Goal: Task Accomplishment & Management: Complete application form

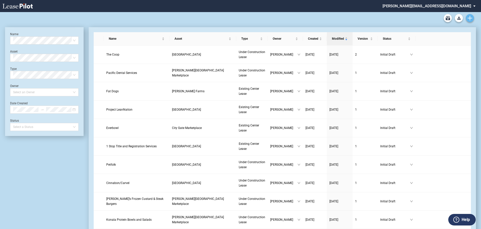
click at [470, 17] on use "Create new document" at bounding box center [470, 18] width 5 height 5
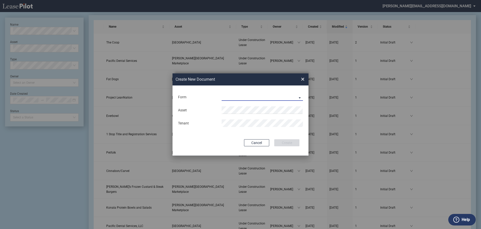
click at [299, 98] on md-select "Existing Center Lease Under Construction Lease" at bounding box center [262, 97] width 81 height 8
click at [239, 96] on div "Existing Center Lease" at bounding box center [241, 98] width 38 height 6
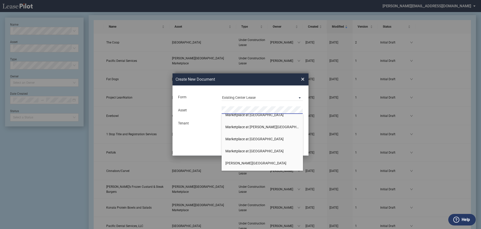
scroll to position [151, 0]
click at [243, 138] on span "[PERSON_NAME][GEOGRAPHIC_DATA]" at bounding box center [255, 138] width 61 height 4
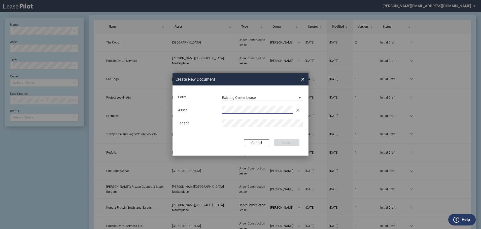
click at [241, 119] on md-input-container "Tenant" at bounding box center [241, 123] width 126 height 9
click at [279, 142] on button "Create" at bounding box center [286, 143] width 25 height 7
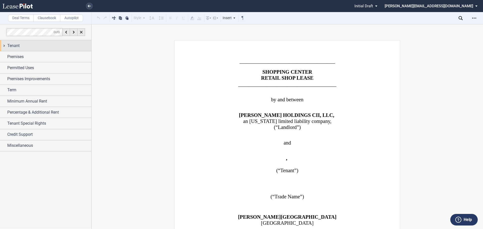
click at [13, 44] on span "Tenant" at bounding box center [13, 46] width 12 height 6
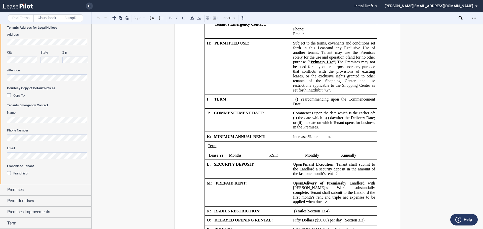
scroll to position [126, 0]
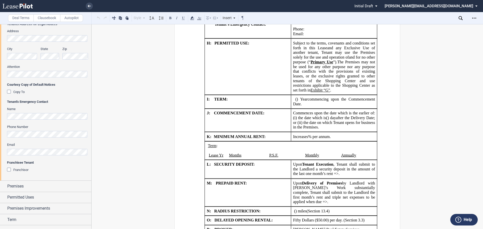
click at [9, 171] on div "Franchisor" at bounding box center [9, 170] width 5 height 5
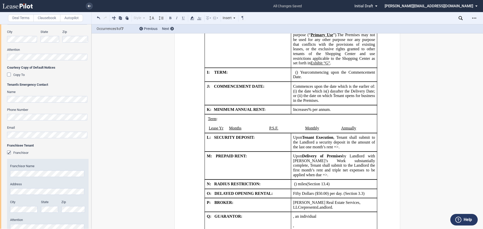
scroll to position [176, 0]
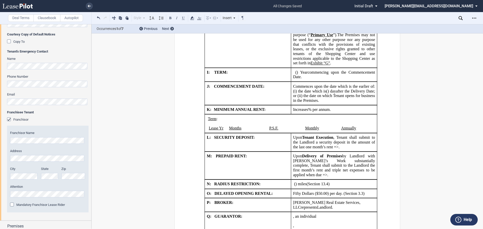
click at [12, 204] on div "Mandatory Franchisor Lease Rider" at bounding box center [12, 205] width 5 height 5
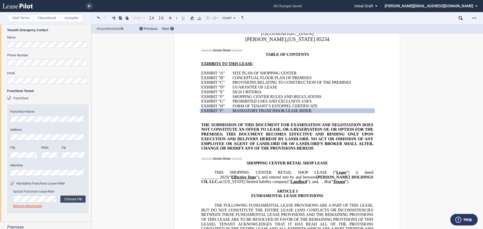
scroll to position [252, 0]
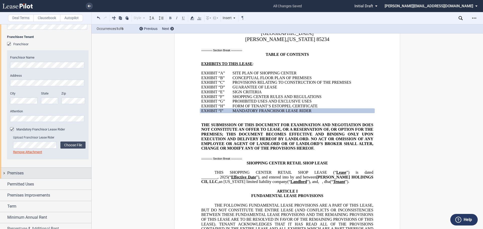
click at [4, 173] on div "Premises" at bounding box center [45, 173] width 91 height 11
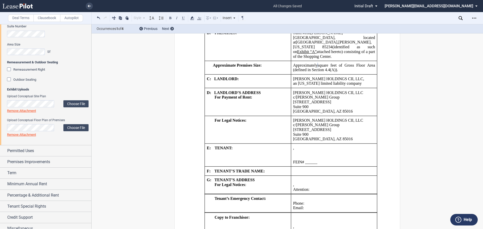
scroll to position [421, 0]
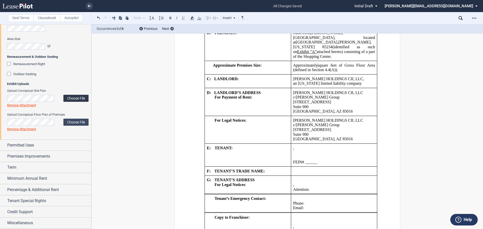
click at [70, 98] on label "Choose File" at bounding box center [75, 98] width 25 height 7
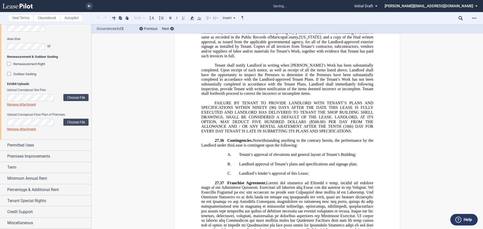
scroll to position [12075, 0]
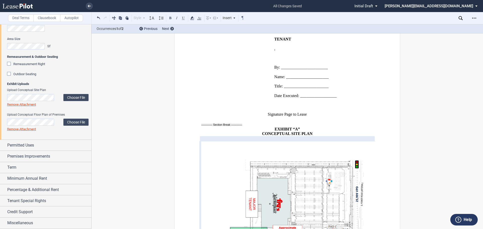
click at [28, 105] on link "Remove Attachment" at bounding box center [21, 105] width 29 height 4
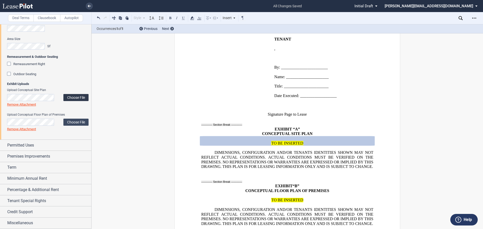
click at [72, 96] on label "Choose File" at bounding box center [75, 97] width 25 height 7
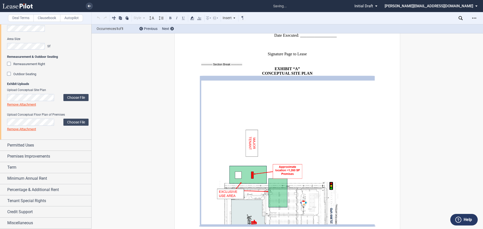
scroll to position [12150, 0]
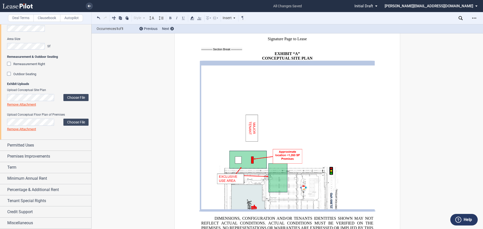
click at [22, 104] on link "Remove Attachment" at bounding box center [21, 105] width 29 height 4
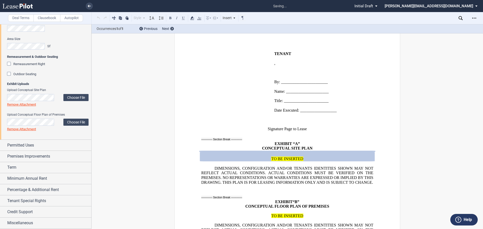
scroll to position [12012, 0]
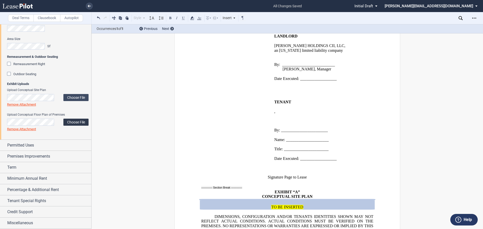
click at [78, 123] on label "Choose File" at bounding box center [75, 122] width 25 height 7
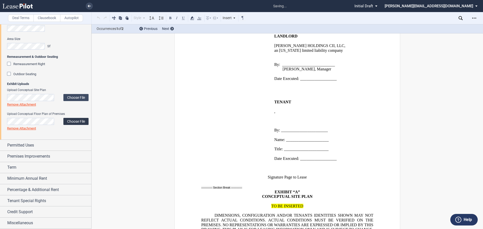
scroll to position [12154, 0]
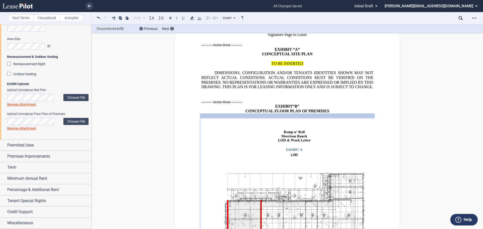
click at [29, 128] on link "Remove Attachment" at bounding box center [21, 129] width 29 height 4
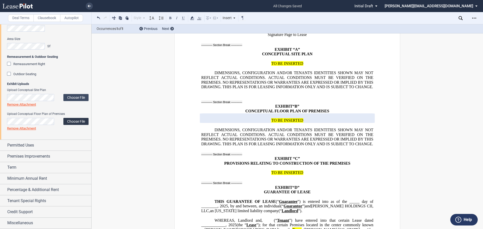
click at [76, 119] on label "Choose File" at bounding box center [75, 121] width 25 height 7
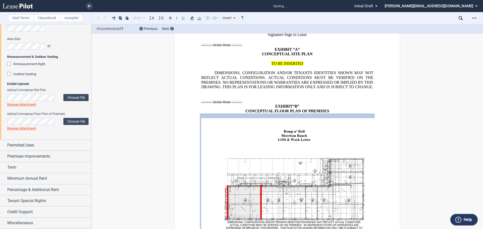
click at [26, 129] on link "Remove Attachment" at bounding box center [21, 129] width 29 height 4
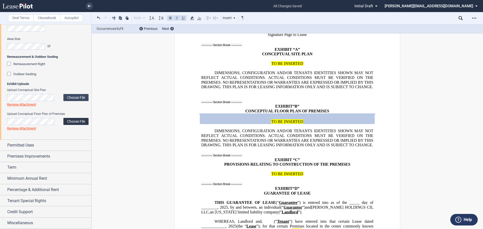
click at [75, 120] on label "Choose File" at bounding box center [75, 121] width 25 height 7
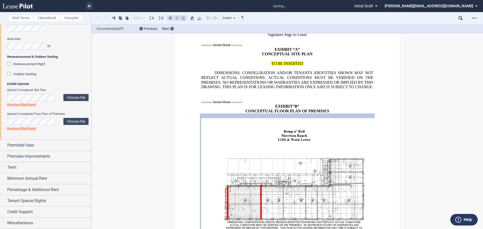
click at [19, 129] on link "Remove Attachment" at bounding box center [21, 129] width 29 height 4
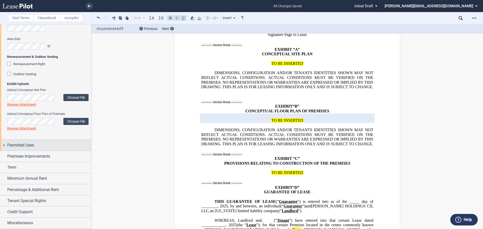
click at [4, 146] on div "Permitted Uses" at bounding box center [45, 145] width 91 height 11
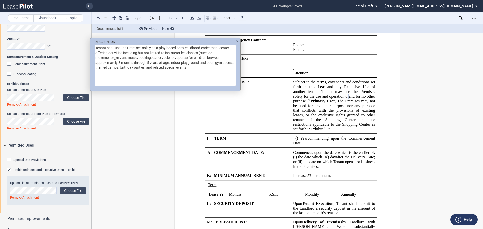
scroll to position [449, 0]
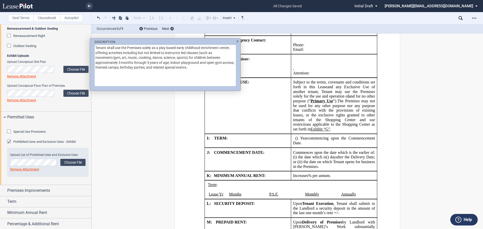
drag, startPoint x: 157, startPoint y: 48, endPoint x: 76, endPoint y: 33, distance: 82.6
click at [82, 41] on div "DESCRIPTION Tenant shall use the Premises solely as a play based early childhoo…" at bounding box center [241, 114] width 483 height 229
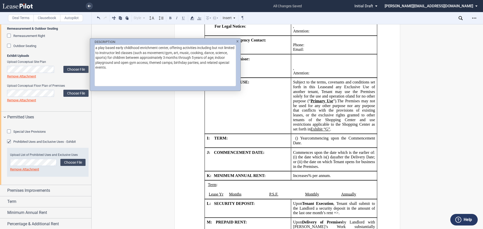
type textarea "a play based early childhood enrichment center, offering activities including b…"
click at [230, 143] on div "DESCRIPTION a play based early childhood enrichment center, offering activities…" at bounding box center [241, 114] width 483 height 229
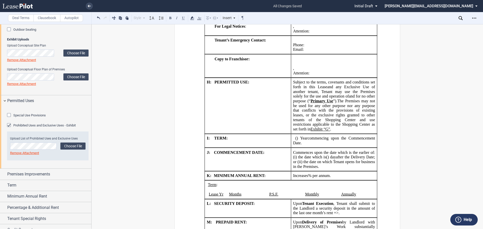
scroll to position [474, 0]
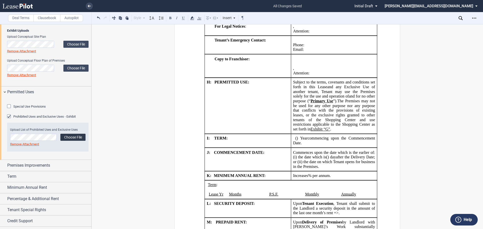
click at [68, 141] on label "Choose File" at bounding box center [72, 137] width 25 height 7
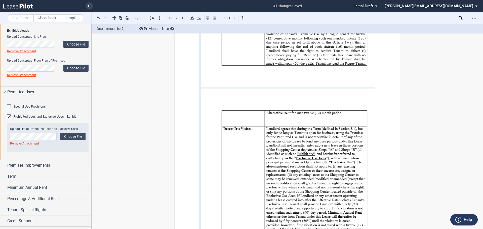
scroll to position [16789, 0]
click at [29, 146] on link "Remove Attachment" at bounding box center [24, 144] width 29 height 4
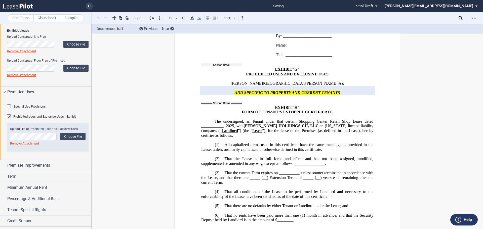
scroll to position [14037, 0]
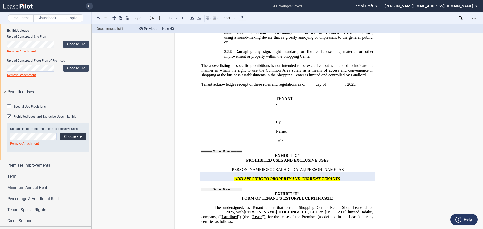
click at [72, 140] on label "Choose File" at bounding box center [72, 136] width 25 height 7
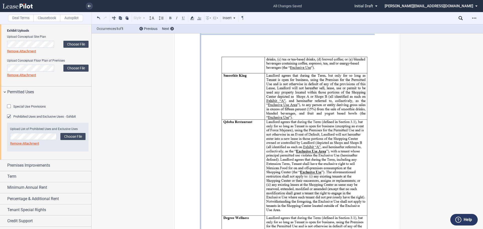
scroll to position [16033, 0]
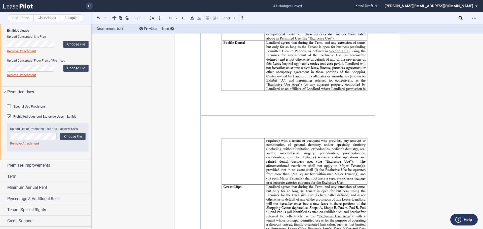
scroll to position [15706, 0]
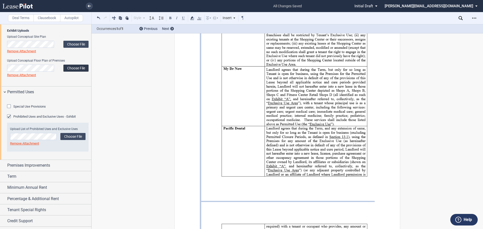
click at [73, 69] on label "Choose File" at bounding box center [75, 68] width 25 height 7
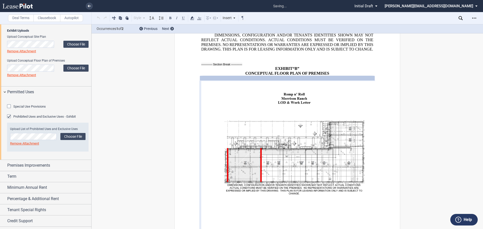
scroll to position [12187, 0]
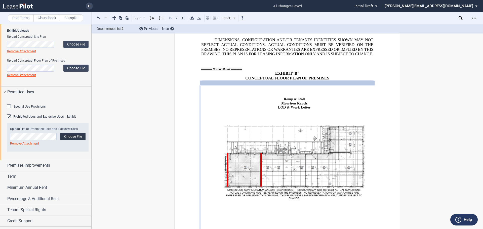
click at [68, 140] on label "Choose File" at bounding box center [72, 136] width 25 height 7
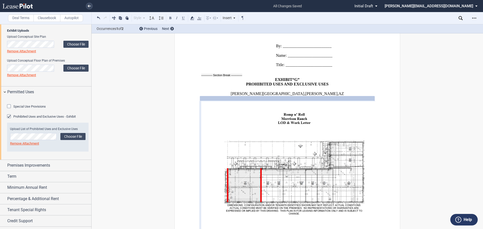
scroll to position [14306, 0]
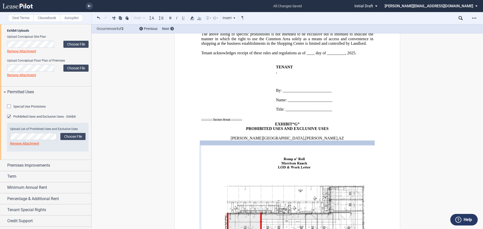
drag, startPoint x: 268, startPoint y: 106, endPoint x: 227, endPoint y: 220, distance: 120.8
click at [29, 146] on link "Remove Attachment" at bounding box center [24, 144] width 29 height 4
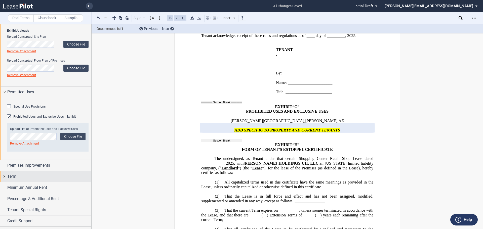
scroll to position [14331, 0]
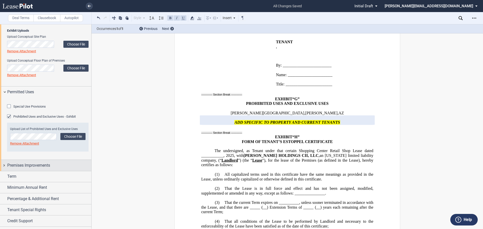
click at [4, 171] on div "Premises Improvements" at bounding box center [45, 165] width 91 height 11
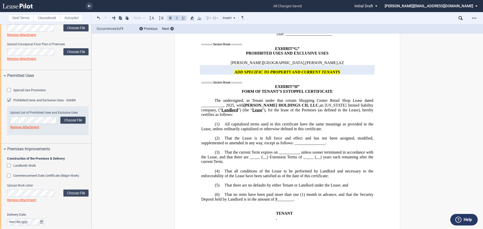
scroll to position [499, 0]
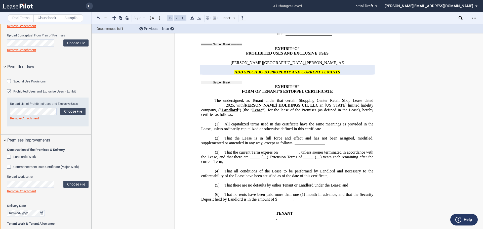
click at [9, 160] on div "Landlord's Work" at bounding box center [9, 157] width 5 height 5
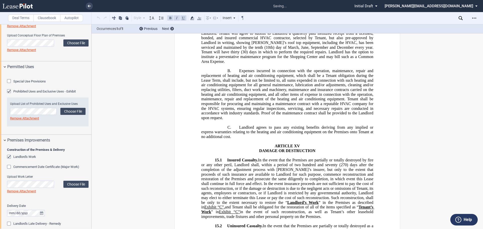
scroll to position [1324, 0]
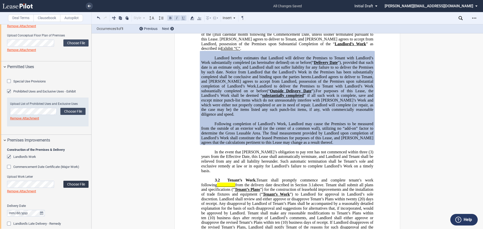
click at [77, 188] on label "Choose File" at bounding box center [75, 184] width 25 height 7
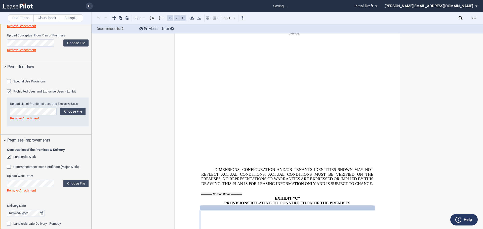
scroll to position [12361, 0]
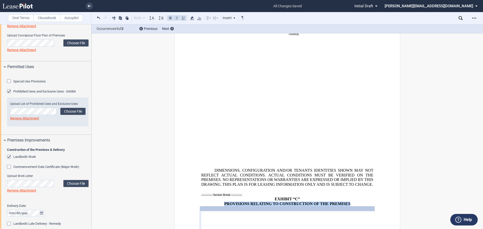
drag, startPoint x: 355, startPoint y: 148, endPoint x: 189, endPoint y: 144, distance: 165.2
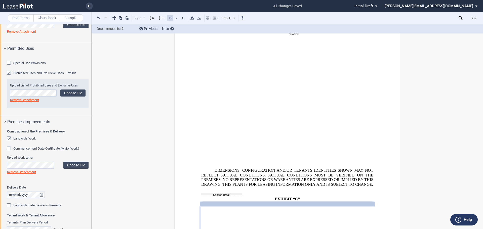
scroll to position [550, 0]
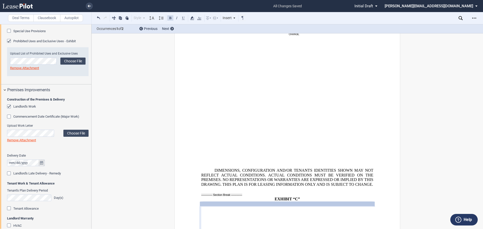
click at [43, 165] on icon "true" at bounding box center [41, 163] width 3 height 4
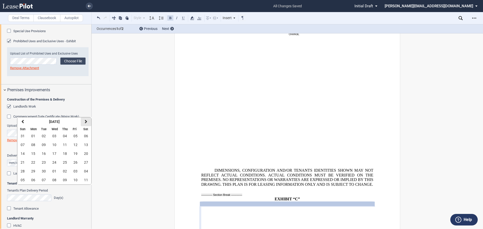
click at [85, 122] on icon "button" at bounding box center [86, 122] width 3 height 4
click at [86, 122] on icon "button" at bounding box center [86, 122] width 3 height 4
click at [33, 144] on span "03" at bounding box center [33, 145] width 4 height 4
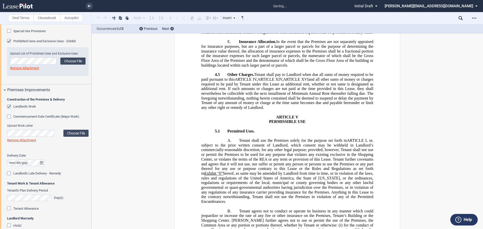
scroll to position [781, 0]
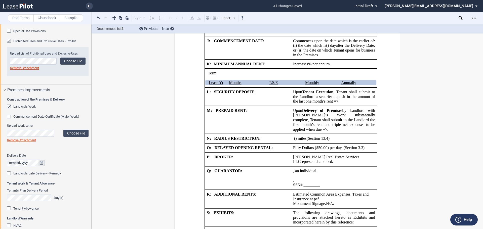
click at [43, 165] on icon "true" at bounding box center [41, 163] width 3 height 4
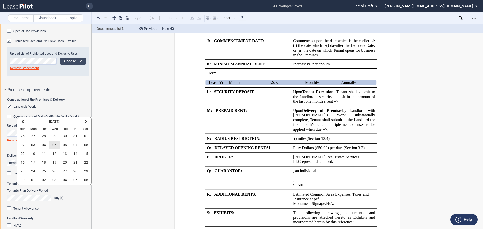
click at [55, 145] on span "05" at bounding box center [54, 145] width 4 height 4
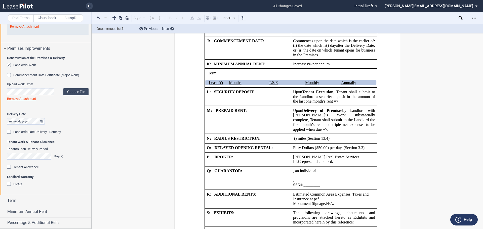
scroll to position [600, 0]
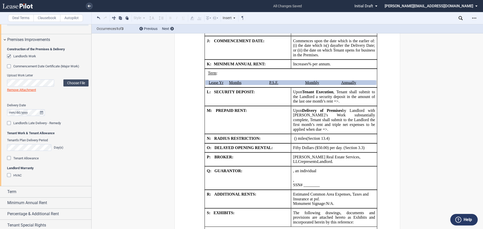
click at [8, 161] on div "Tenant Allowance" at bounding box center [9, 158] width 5 height 5
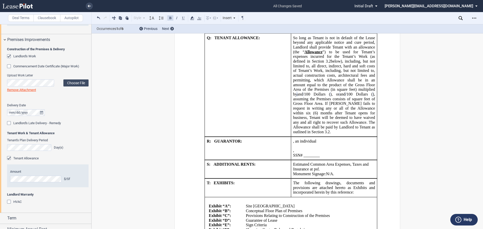
scroll to position [625, 0]
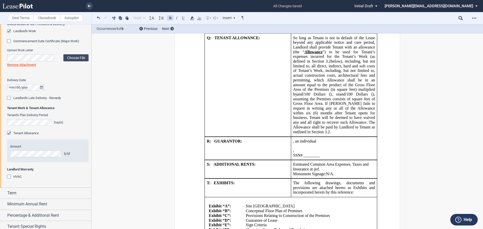
click at [9, 180] on div "HVAC" at bounding box center [9, 177] width 5 height 5
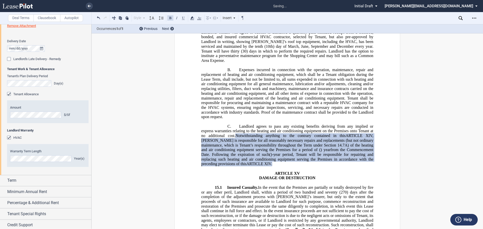
scroll to position [676, 0]
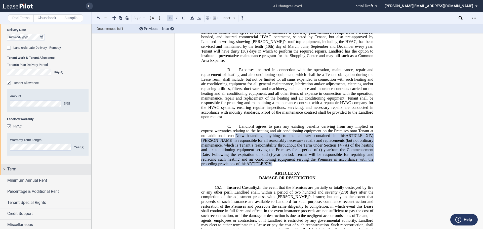
click at [4, 175] on div "Term" at bounding box center [45, 169] width 91 height 11
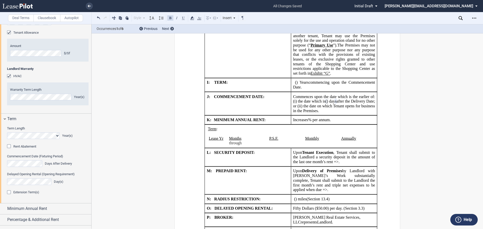
scroll to position [751, 0]
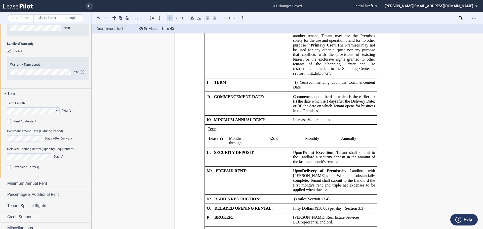
click at [11, 170] on div "Extension Term(s)" at bounding box center [9, 167] width 5 height 5
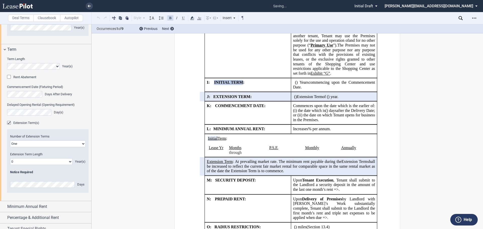
scroll to position [802, 0]
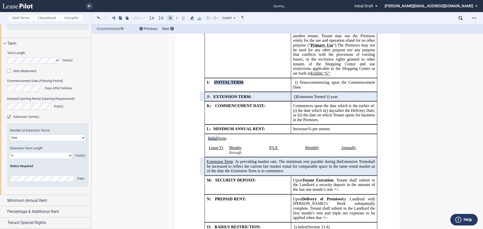
click at [81, 141] on select "One Two" at bounding box center [48, 138] width 76 height 7
select select "2"
click at [10, 141] on select "One Two" at bounding box center [48, 138] width 76 height 7
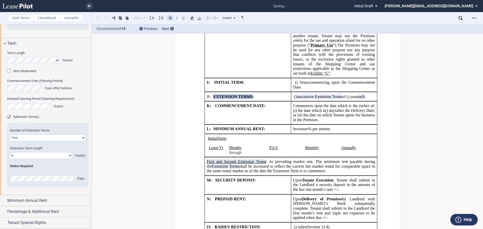
click at [67, 159] on select "0 1 2 3 4 5 6 7 8 9 10 11 12 13 14 15 16 17 18 19 20" at bounding box center [41, 156] width 62 height 7
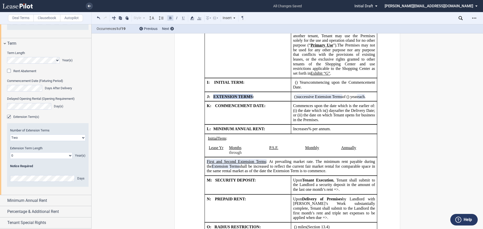
select select "number:5"
click at [10, 159] on select "0 1 2 3 4 5 6 7 8 9 10 11 12 13 14 15 16 17 18 19 20" at bounding box center [41, 156] width 62 height 7
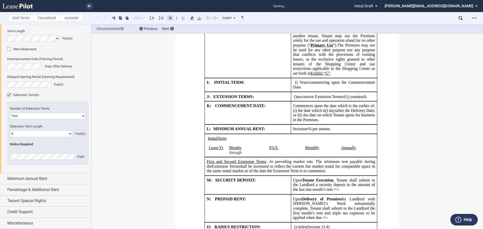
scroll to position [827, 0]
click at [3, 184] on div "Minimum Annual Rent" at bounding box center [45, 179] width 91 height 11
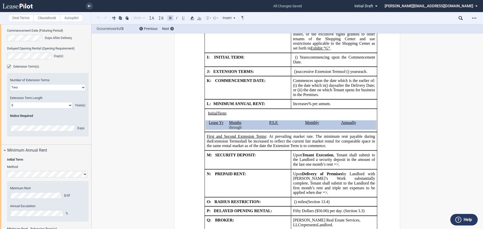
scroll to position [877, 0]
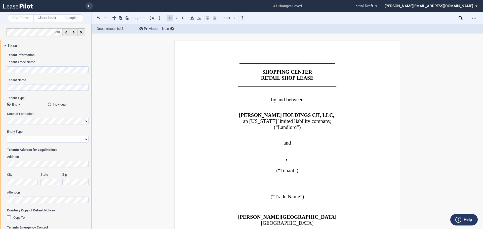
select select "2"
select select "number:5"
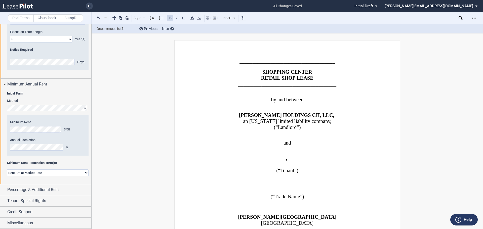
click at [56, 172] on select "Rent Set at Market Rate Rent Specified in Lease" at bounding box center [48, 173] width 82 height 7
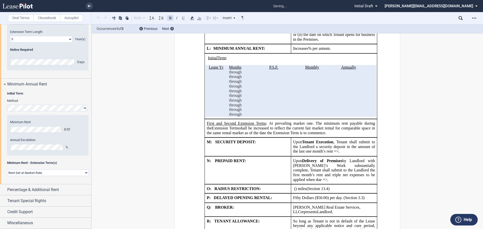
scroll to position [816, 0]
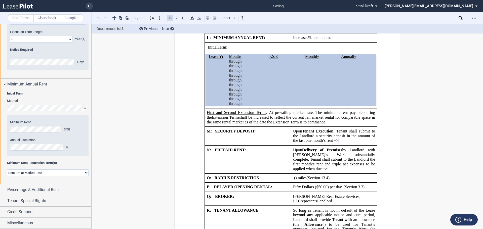
click at [56, 172] on select "Rent Set at Market Rate Rent Specified in Lease" at bounding box center [48, 173] width 82 height 7
select select "fixed"
click at [7, 170] on select "Rent Set at Market Rate Rent Specified in Lease" at bounding box center [48, 173] width 82 height 7
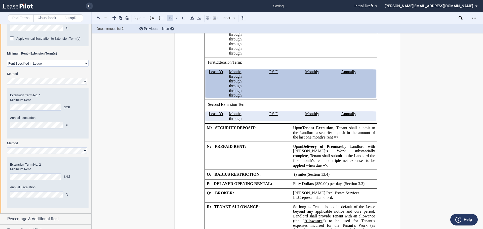
scroll to position [1047, 0]
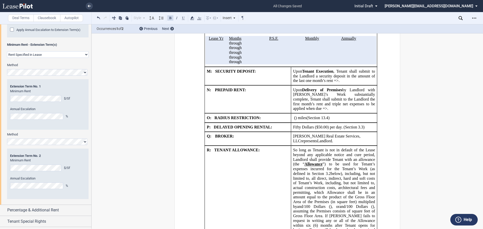
scroll to position [1095, 0]
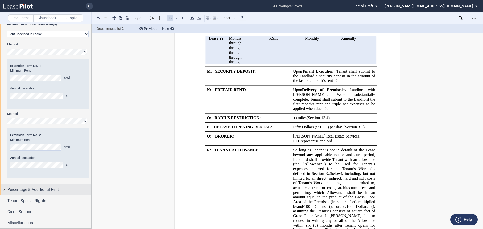
click at [4, 190] on div "Percentage & Additional Rent" at bounding box center [45, 190] width 91 height 11
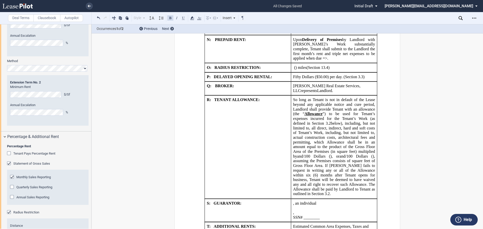
scroll to position [1145, 0]
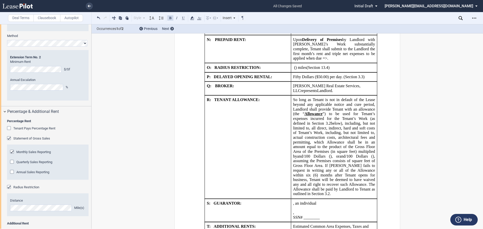
click at [11, 175] on div "Annual Sales Reporting" at bounding box center [12, 172] width 5 height 5
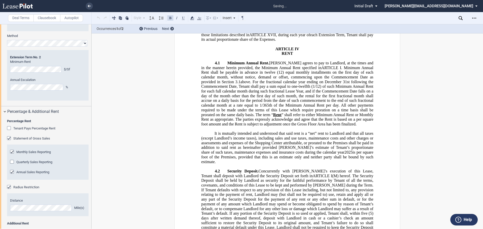
scroll to position [2461, 0]
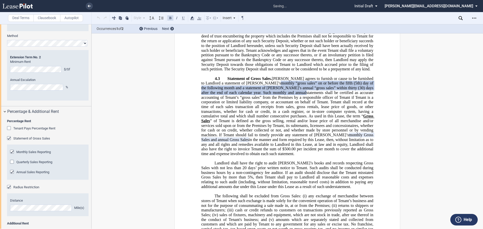
click at [12, 155] on div "Monthly Sales Reporting" at bounding box center [12, 152] width 5 height 5
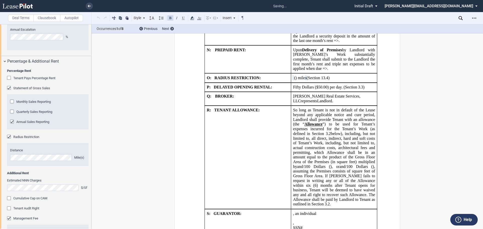
scroll to position [1221, 0]
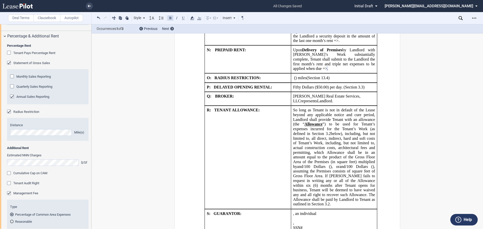
click at [54, 186] on div "Tenant Audit Right" at bounding box center [48, 183] width 82 height 5
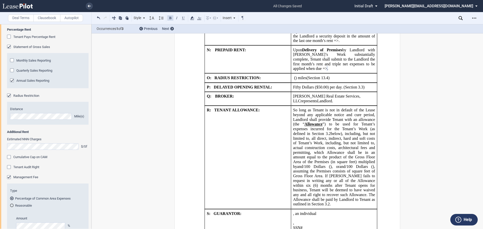
scroll to position [1246, 0]
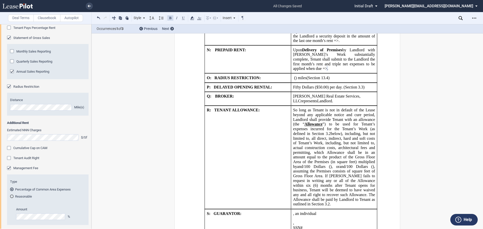
click at [9, 151] on div "Cumulative Cap on CAM" at bounding box center [9, 148] width 5 height 5
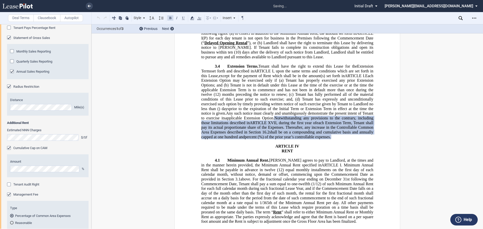
scroll to position [2161, 0]
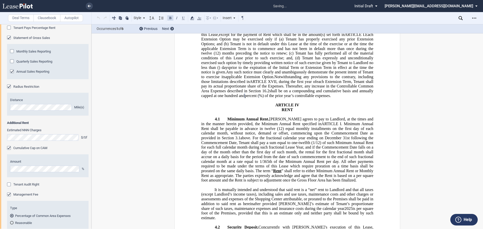
click at [57, 193] on div "Tenant Audit Right" at bounding box center [48, 188] width 82 height 10
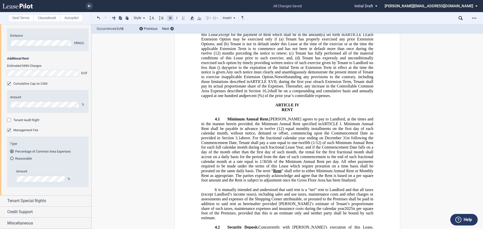
scroll to position [1338, 0]
click at [6, 202] on div "Tenant Special Rights" at bounding box center [45, 201] width 91 height 11
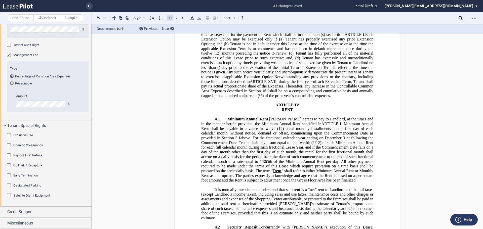
scroll to position [1413, 0]
click at [5, 211] on div "Credit Support" at bounding box center [45, 212] width 91 height 11
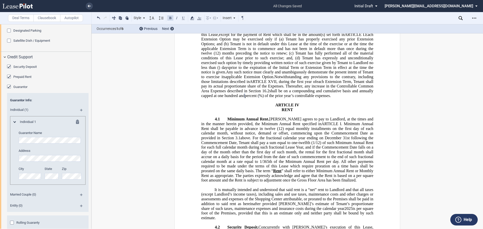
scroll to position [1565, 0]
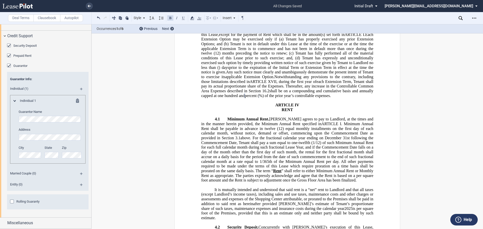
click at [79, 180] on div "Married Couple (0)" at bounding box center [48, 174] width 82 height 11
click at [80, 179] on md-icon at bounding box center [83, 176] width 7 height 6
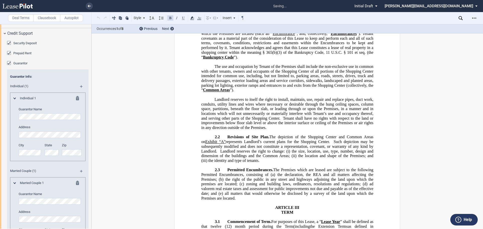
scroll to position [1123, 0]
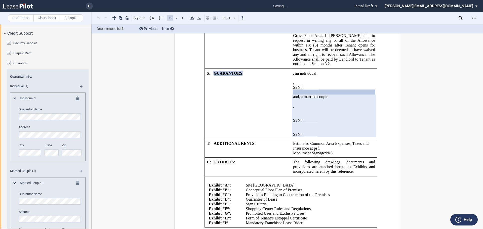
click at [77, 102] on md-icon at bounding box center [79, 99] width 6 height 6
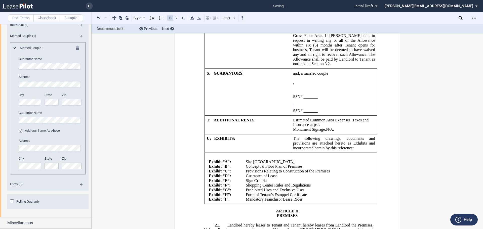
scroll to position [1654, 0]
click at [11, 202] on div "Rolling Guaranty" at bounding box center [12, 202] width 5 height 5
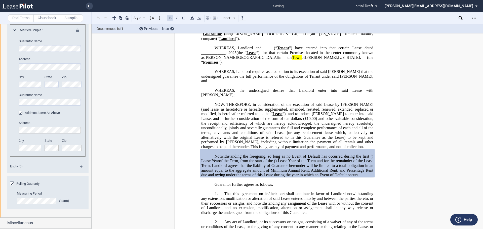
scroll to position [14672, 0]
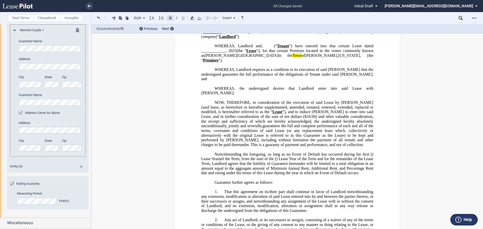
click at [208, 157] on span ") Lease Year of the Term and for the remainder of the Lease Term, Landlord agre…" at bounding box center [287, 166] width 173 height 19
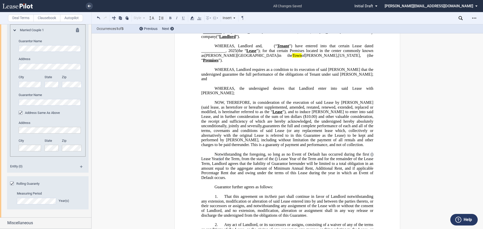
click at [266, 181] on p "﻿" at bounding box center [287, 183] width 172 height 5
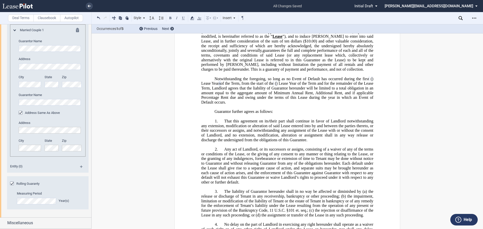
scroll to position [1672, 0]
click at [5, 223] on div "Miscellaneous" at bounding box center [45, 223] width 91 height 11
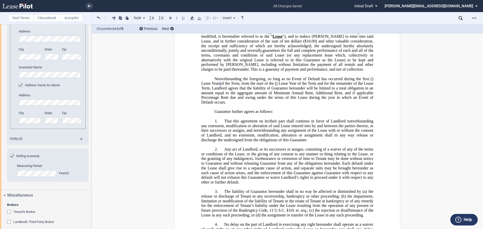
scroll to position [1722, 0]
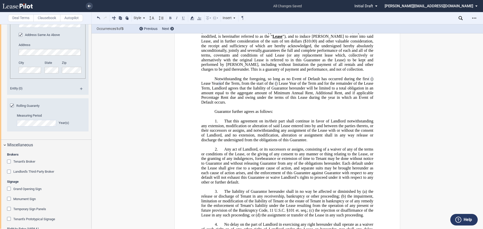
click at [10, 165] on div "Tenant's Broker" at bounding box center [9, 162] width 5 height 5
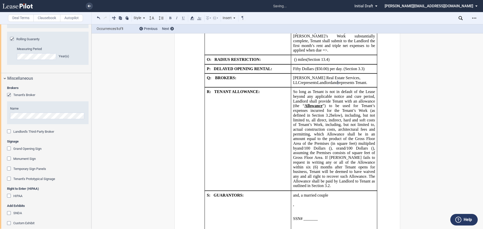
scroll to position [1797, 0]
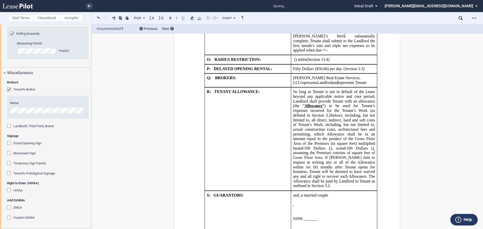
click at [8, 156] on div "Monument Sign" at bounding box center [9, 153] width 5 height 5
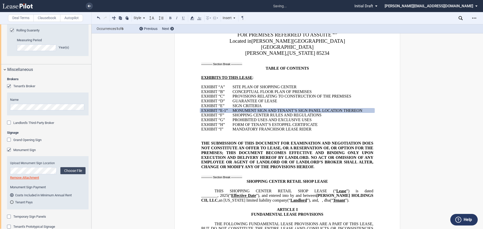
scroll to position [204, 0]
click at [72, 175] on label "Choose File" at bounding box center [72, 170] width 25 height 7
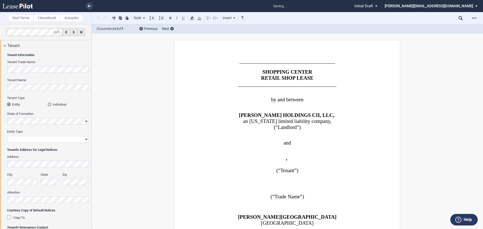
select select "2"
select select "number:5"
select select "fixed"
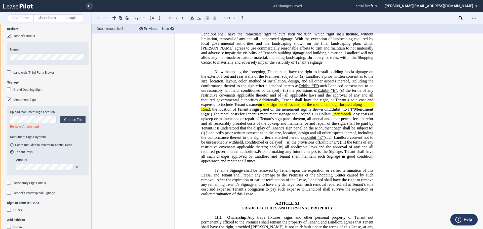
click at [63, 186] on div "Temporary Sign Panels" at bounding box center [48, 183] width 82 height 5
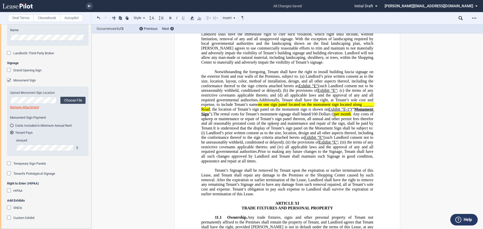
scroll to position [1895, 0]
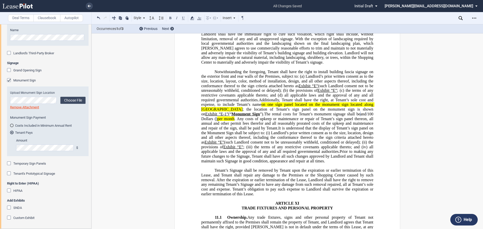
click at [280, 131] on span "Landlord’s prior written consent as to the size, location, design and all other…" at bounding box center [287, 138] width 173 height 14
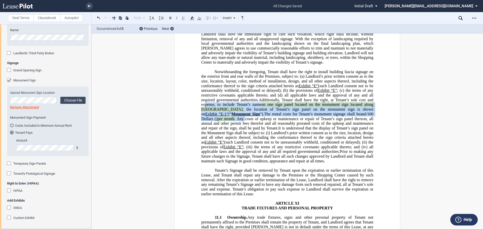
drag, startPoint x: 246, startPoint y: 111, endPoint x: 201, endPoint y: 95, distance: 47.6
click at [201, 98] on span "Additionally, Tenant shall have the right, at Tenant’s sole cost and expense, t…" at bounding box center [287, 126] width 173 height 56
click at [194, 17] on icon at bounding box center [192, 18] width 6 height 6
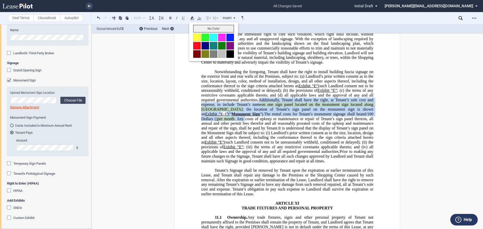
click at [202, 30] on button "No Color" at bounding box center [213, 29] width 41 height 8
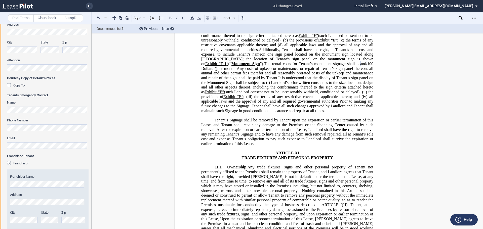
scroll to position [0, 0]
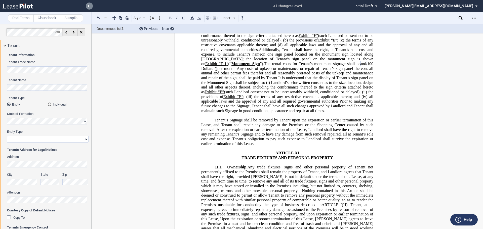
click at [90, 6] on icon at bounding box center [89, 6] width 3 height 3
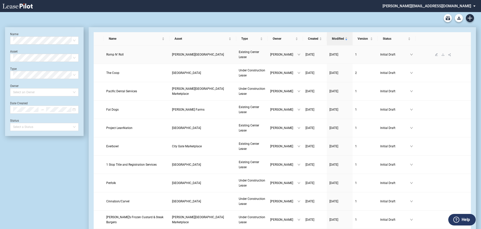
click at [192, 55] on span "[PERSON_NAME][GEOGRAPHIC_DATA]" at bounding box center [198, 55] width 52 height 4
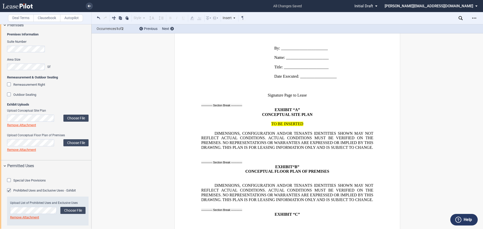
scroll to position [25, 0]
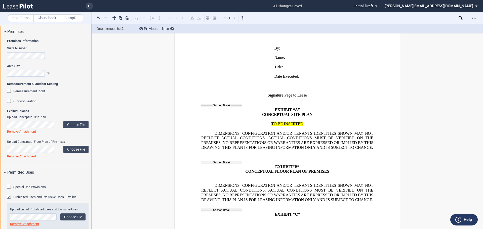
click at [22, 158] on link "Remove Attachment" at bounding box center [21, 157] width 29 height 4
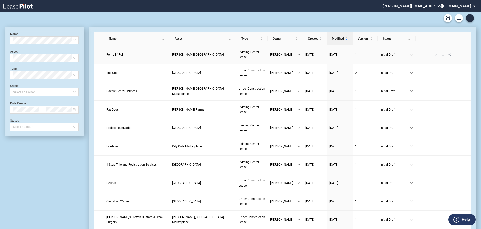
click at [190, 53] on span "[PERSON_NAME][GEOGRAPHIC_DATA]" at bounding box center [198, 55] width 52 height 4
click at [119, 56] on span "Romp N’ Roll" at bounding box center [114, 55] width 17 height 4
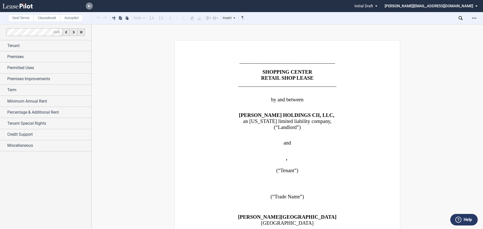
click at [90, 6] on use at bounding box center [89, 6] width 3 height 3
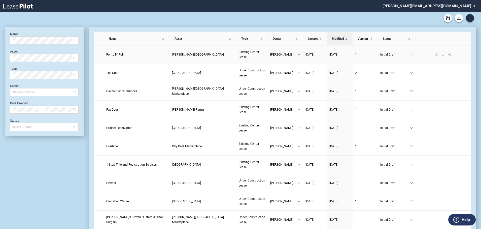
click at [190, 53] on span "[PERSON_NAME][GEOGRAPHIC_DATA]" at bounding box center [198, 55] width 52 height 4
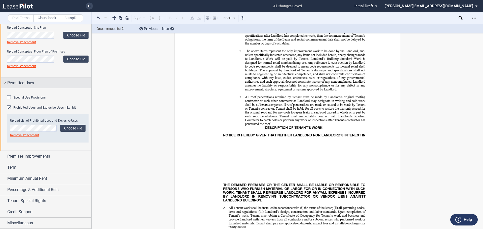
scroll to position [126, 0]
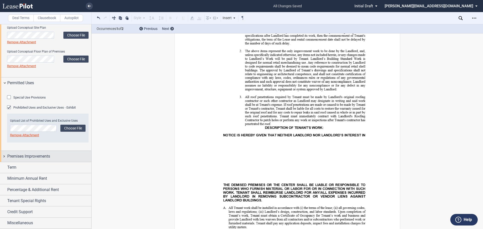
click at [5, 162] on div "Premises Improvements" at bounding box center [45, 156] width 91 height 11
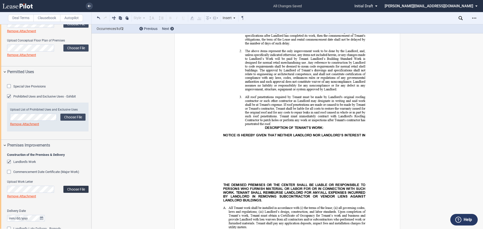
scroll to position [227, 0]
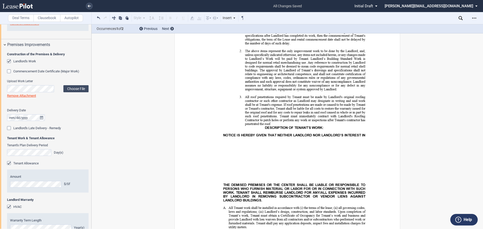
click at [22, 98] on link "Remove Attachment" at bounding box center [21, 96] width 29 height 4
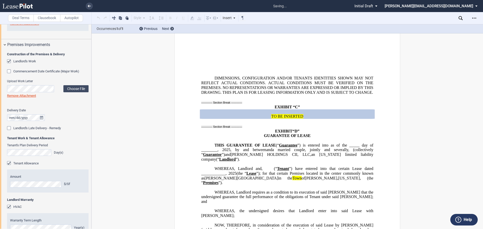
scroll to position [13278, 0]
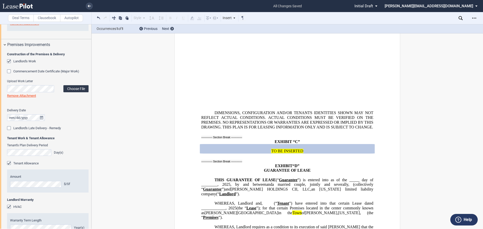
click at [75, 92] on label "Choose File" at bounding box center [75, 88] width 25 height 7
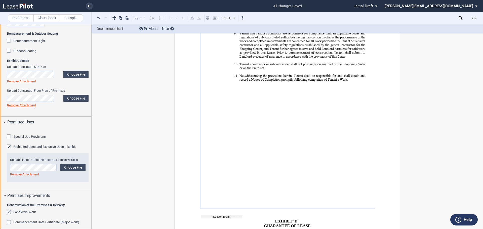
scroll to position [0, 0]
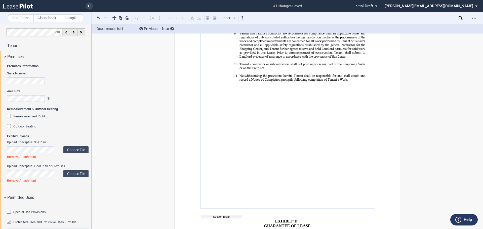
scroll to position [14821, 0]
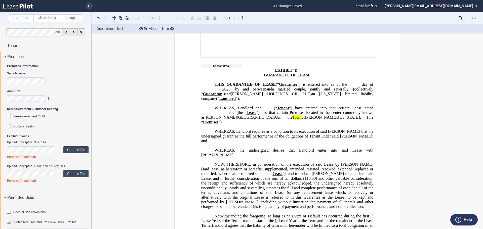
click at [302, 115] on span "of" at bounding box center [303, 117] width 3 height 5
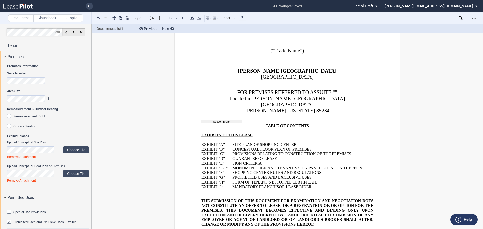
scroll to position [98, 0]
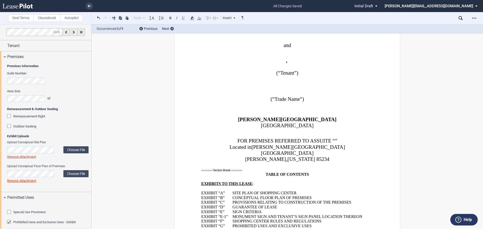
drag, startPoint x: 329, startPoint y: 154, endPoint x: 251, endPoint y: 154, distance: 77.3
click at [251, 154] on p "[GEOGRAPHIC_DATA]" at bounding box center [287, 153] width 172 height 6
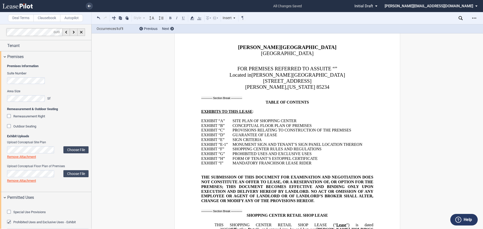
scroll to position [173, 0]
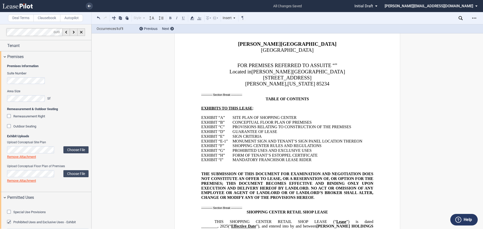
click at [258, 161] on span "MANDATORY FRANCHISOR LEASE RIDER" at bounding box center [272, 160] width 79 height 5
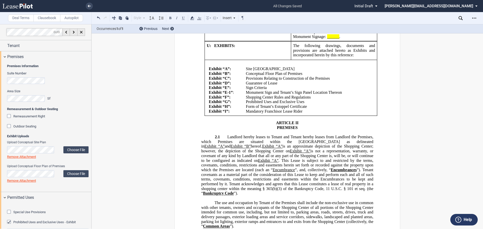
scroll to position [1231, 0]
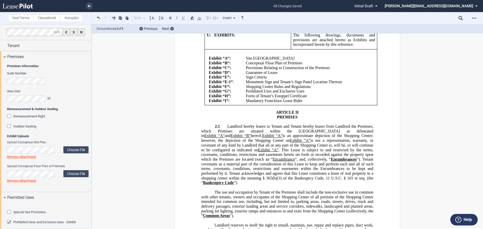
click at [263, 103] on span "Mandatory Franchisor Lease Rider" at bounding box center [274, 100] width 57 height 5
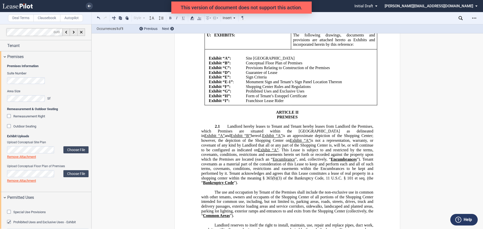
click at [302, 103] on p "Franchisor Lease Rider" at bounding box center [308, 100] width 124 height 5
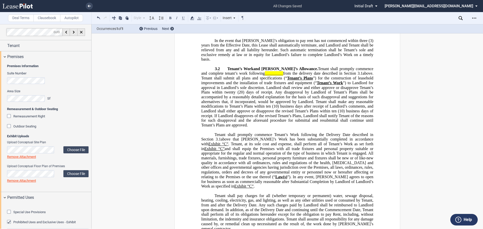
scroll to position [1709, 0]
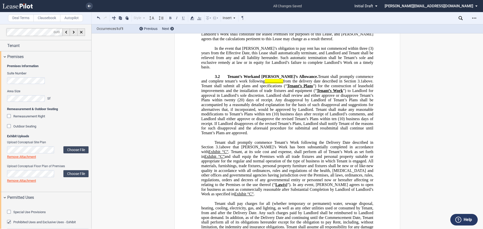
click at [216, 83] on span "Tenant shall promptly commence and complete tenant’s work following" at bounding box center [287, 78] width 173 height 9
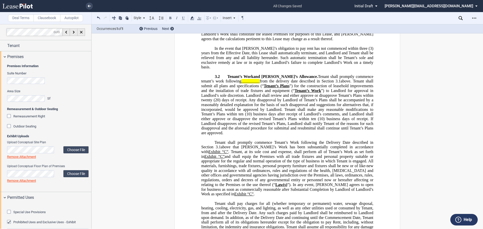
click at [260, 84] on span "from the delivery date described in Section" at bounding box center [297, 81] width 74 height 5
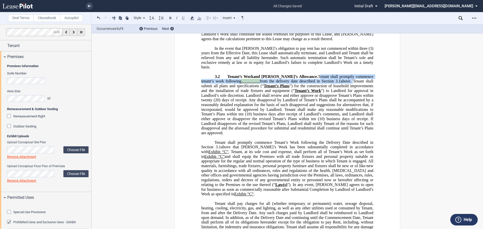
drag, startPoint x: 334, startPoint y: 115, endPoint x: 302, endPoint y: 109, distance: 33.2
click at [302, 109] on span ". Tenant shall promptly commence tenant’s work following _________ from the del…" at bounding box center [287, 104] width 173 height 61
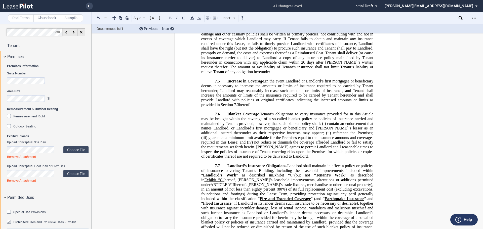
scroll to position [4555, 0]
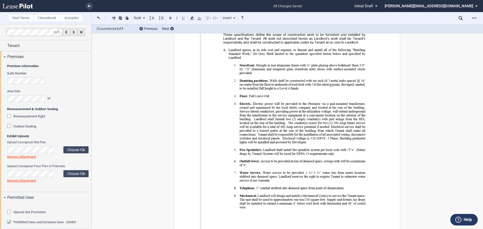
scroll to position [13373, 0]
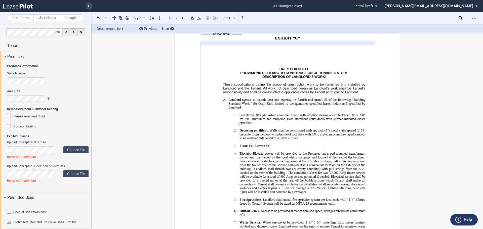
click at [9, 116] on div "Remeasurement Right" at bounding box center [9, 116] width 5 height 5
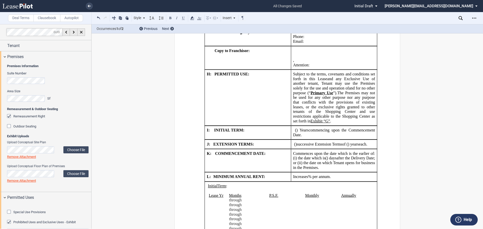
scroll to position [698, 0]
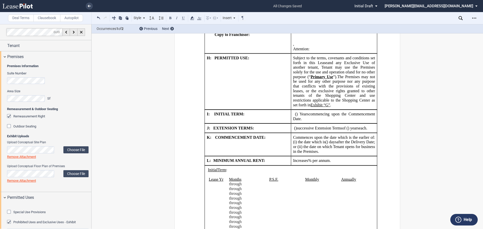
click at [89, 7] on use at bounding box center [89, 6] width 3 height 3
